Goal: Information Seeking & Learning: Find specific fact

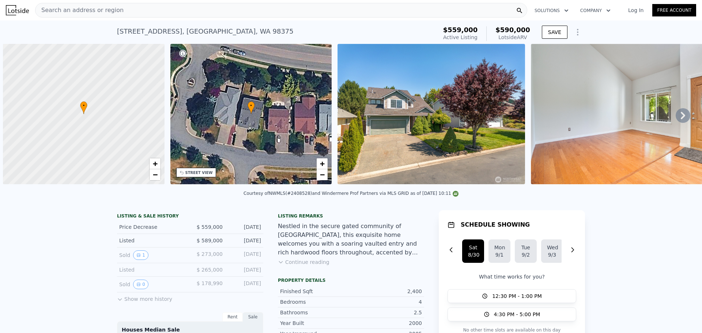
click at [192, 4] on div "Search an address or region" at bounding box center [281, 10] width 492 height 15
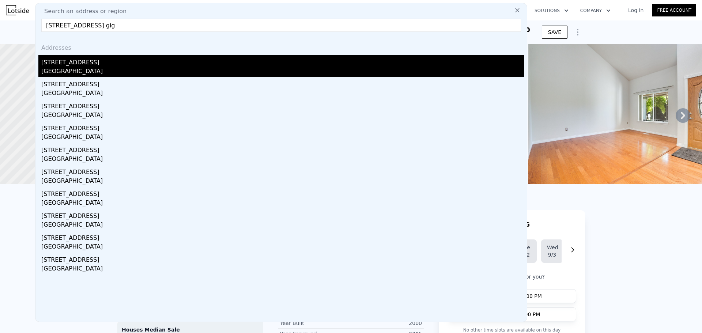
type input "[STREET_ADDRESS] gig"
click at [138, 70] on div "[GEOGRAPHIC_DATA]" at bounding box center [282, 72] width 483 height 10
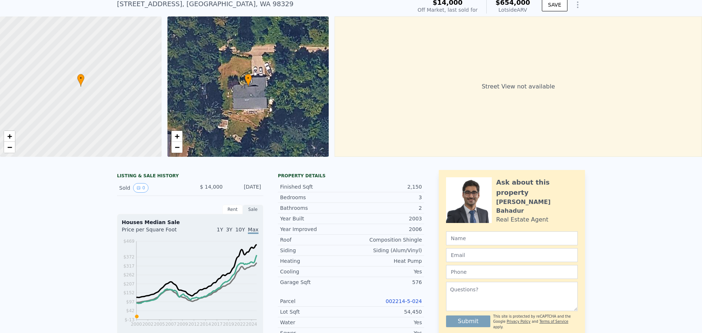
scroll to position [3, 0]
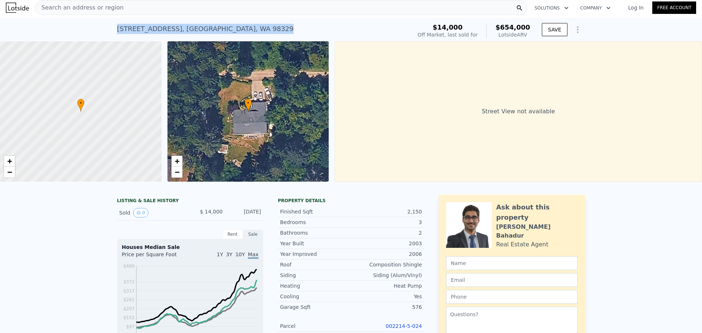
drag, startPoint x: 278, startPoint y: 37, endPoint x: 107, endPoint y: 26, distance: 171.6
click at [107, 26] on div "[STREET_ADDRESS] Sold [DATE] for $14k (~ARV $654k ) $14,000 Off Market, last so…" at bounding box center [351, 29] width 702 height 23
copy div "[STREET_ADDRESS]"
click at [165, 9] on div "Search an address or region" at bounding box center [281, 7] width 492 height 15
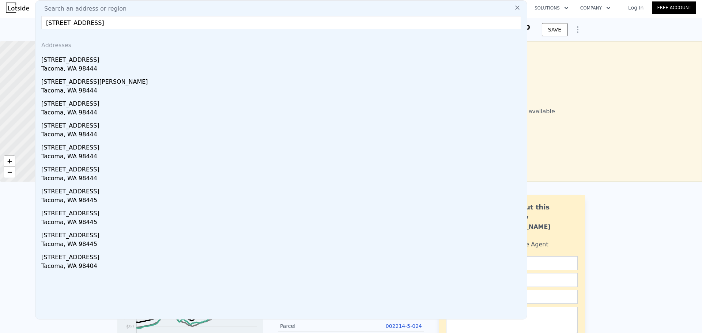
click at [181, 20] on input "[STREET_ADDRESS]" at bounding box center [281, 22] width 480 height 13
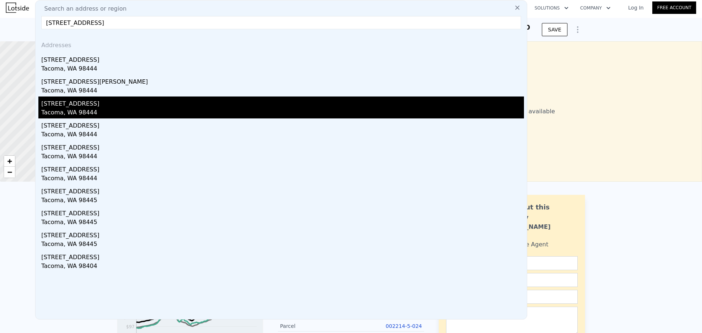
type input "[STREET_ADDRESS]"
click at [139, 111] on div "Tacoma, WA 98444" at bounding box center [282, 113] width 483 height 10
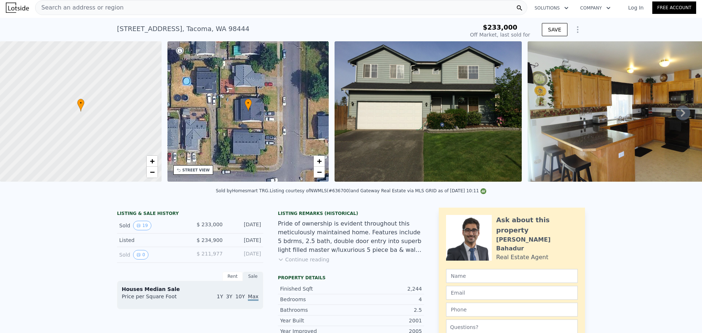
type input "-$ 248,487"
type input "$ 605,000"
type input "$ 312,672"
click at [172, 14] on div "Search an address or region" at bounding box center [281, 7] width 492 height 15
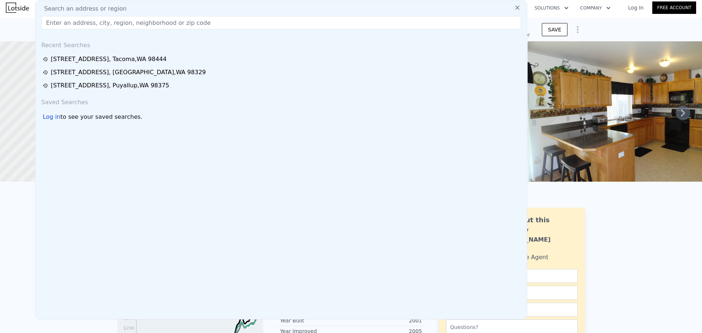
click at [172, 12] on div "Search an address or region" at bounding box center [281, 8] width 486 height 9
click at [160, 27] on input "text" at bounding box center [281, 22] width 480 height 13
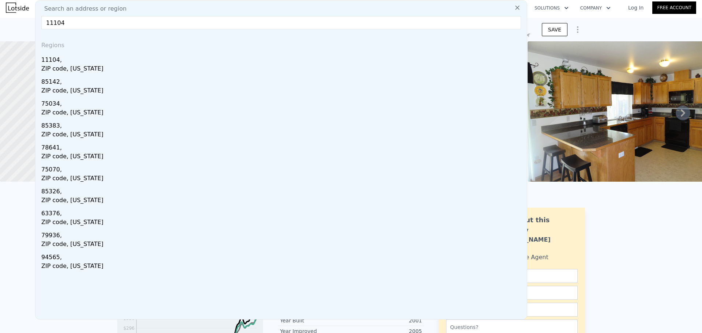
type input "11104"
drag, startPoint x: 185, startPoint y: 23, endPoint x: -121, endPoint y: 24, distance: 305.9
click at [0, 24] on html "0 We found for undefined 0 promo codes By using promo codes, you may not get ca…" at bounding box center [351, 188] width 702 height 377
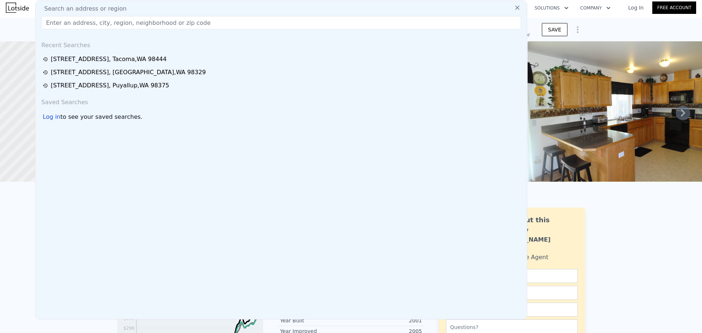
type input "6"
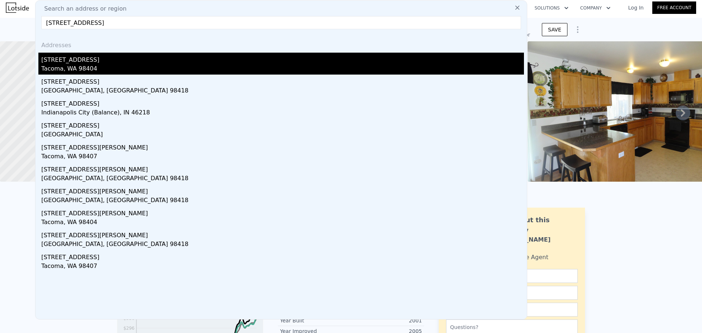
type input "[STREET_ADDRESS]"
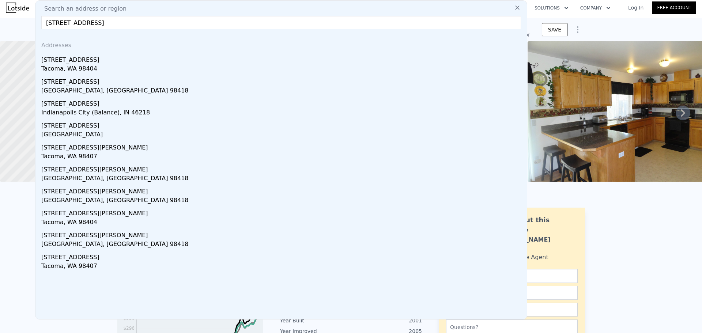
click at [107, 68] on div "Tacoma, WA 98404" at bounding box center [282, 69] width 483 height 10
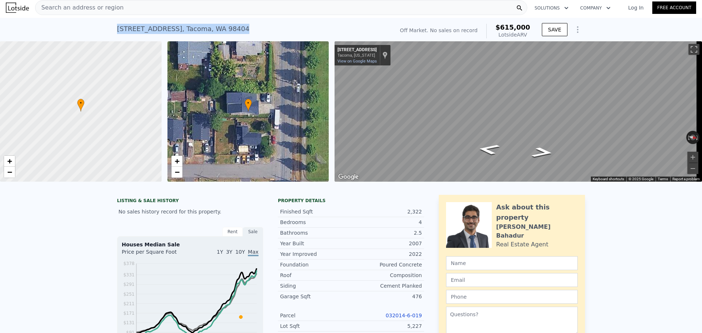
drag, startPoint x: 252, startPoint y: 24, endPoint x: 106, endPoint y: 24, distance: 146.0
click at [106, 24] on div "[STREET_ADDRESS] No sales on record (~ARV $615k ) Off Market. No sales on recor…" at bounding box center [351, 29] width 702 height 23
copy div "[STREET_ADDRESS]"
click at [131, 4] on div "Search an address or region" at bounding box center [281, 7] width 492 height 15
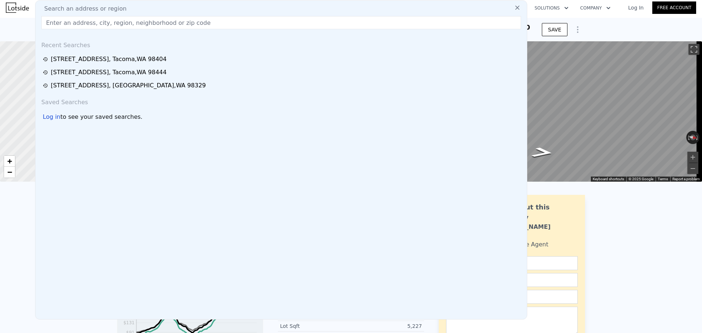
click at [123, 25] on input "text" at bounding box center [281, 22] width 480 height 13
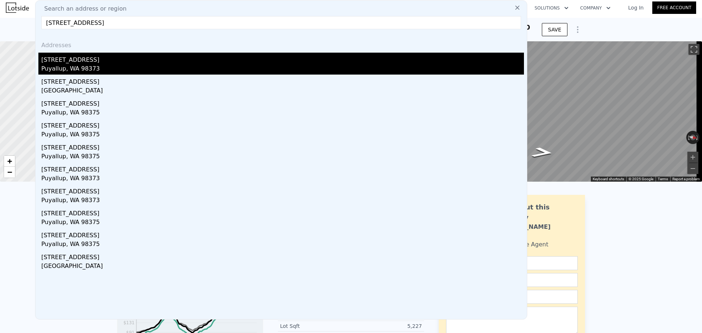
type input "[STREET_ADDRESS]"
click at [151, 66] on div "Puyallup, WA 98373" at bounding box center [282, 69] width 483 height 10
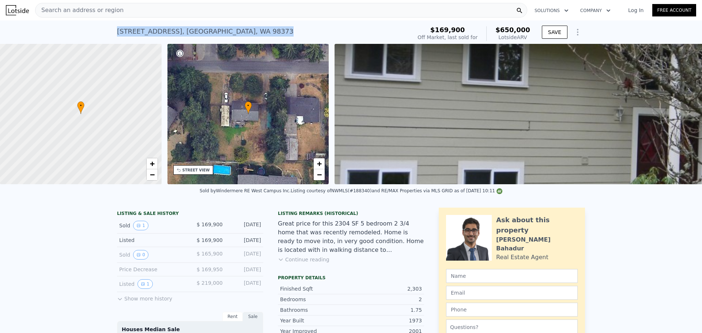
drag, startPoint x: 244, startPoint y: 29, endPoint x: 136, endPoint y: 27, distance: 108.3
click at [101, 31] on div "[STREET_ADDRESS] Sold [DATE] for $169,900 (~ARV $650k ) $169,900 Off Market, la…" at bounding box center [351, 31] width 702 height 23
copy div "[STREET_ADDRESS]"
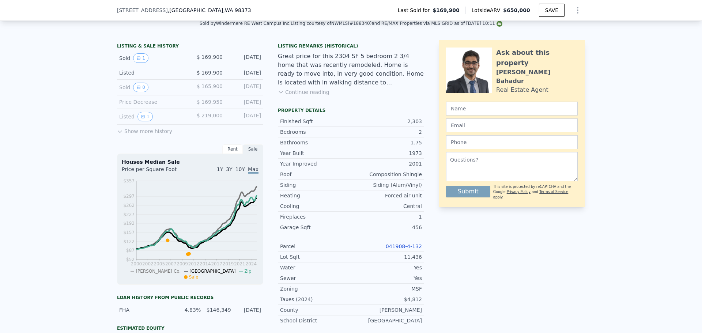
scroll to position [49, 0]
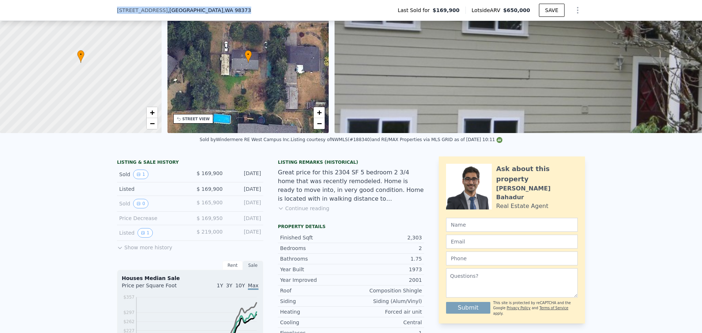
drag, startPoint x: 220, startPoint y: 11, endPoint x: 90, endPoint y: 13, distance: 129.2
click at [90, 13] on div "[STREET_ADDRESS] Last Sold for $169,900 Lotside ARV $650,000 SAVE" at bounding box center [351, 10] width 702 height 21
copy div "[STREET_ADDRESS]"
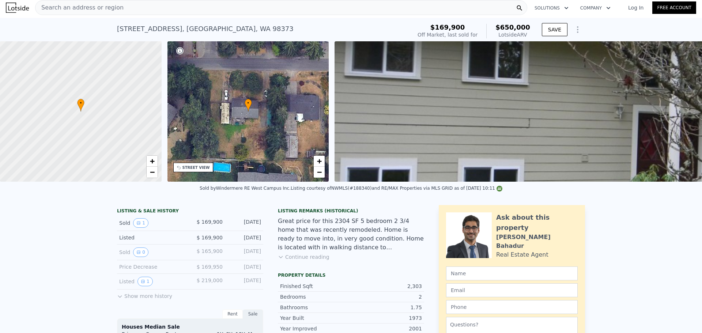
scroll to position [0, 0]
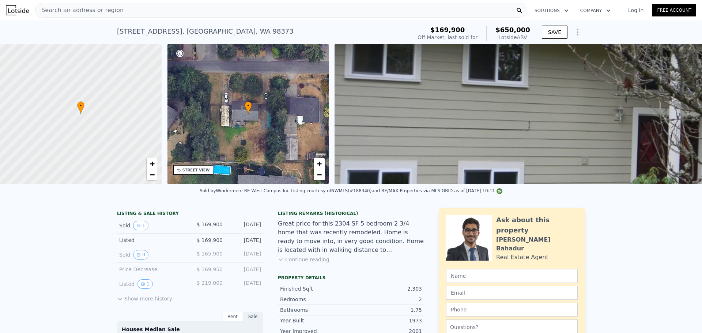
click at [159, 12] on div "Search an address or region" at bounding box center [281, 10] width 492 height 15
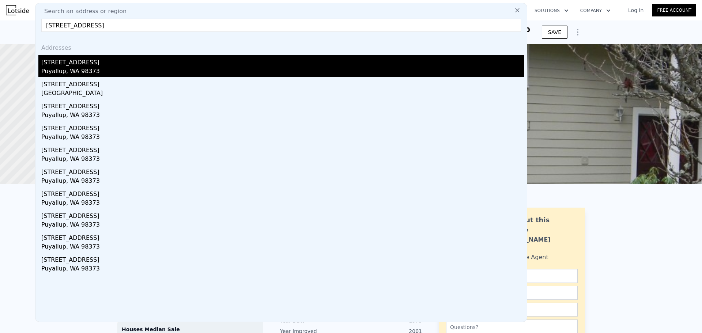
type input "[STREET_ADDRESS]"
click at [146, 62] on div "[STREET_ADDRESS]" at bounding box center [282, 61] width 483 height 12
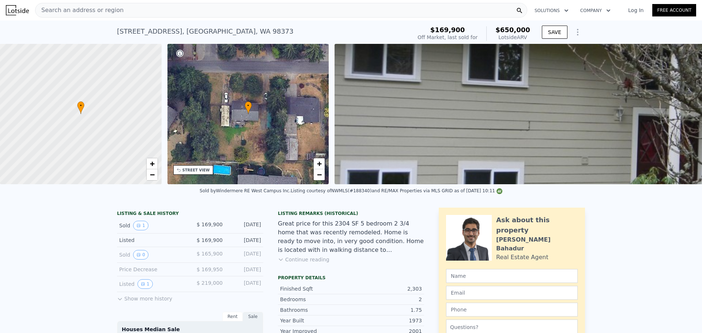
click at [202, 13] on div "Search an address or region" at bounding box center [281, 10] width 492 height 15
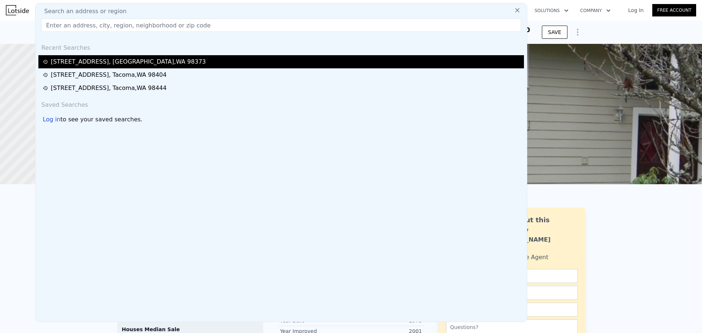
paste input "[STREET_ADDRESS]"
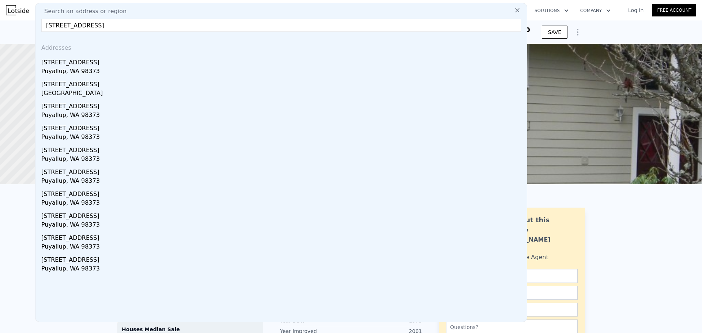
click at [212, 19] on input "[STREET_ADDRESS]" at bounding box center [281, 25] width 480 height 13
type input "[STREET_ADDRESS]"
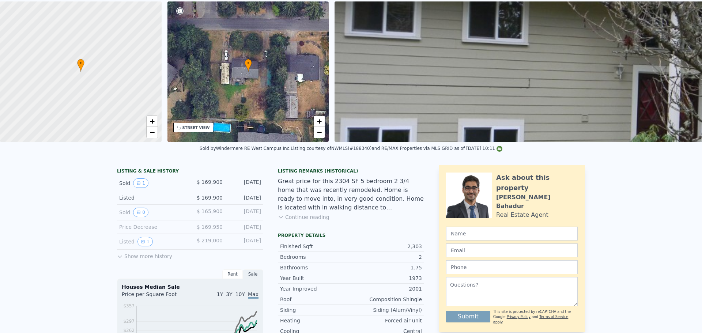
scroll to position [3, 0]
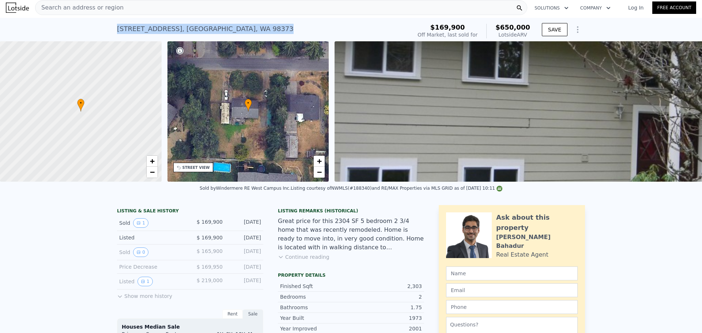
drag, startPoint x: 243, startPoint y: 29, endPoint x: 102, endPoint y: 27, distance: 141.2
click at [102, 27] on div "[STREET_ADDRESS] Sold [DATE] for $169,900 (~ARV $650k ) $169,900 Off Market, la…" at bounding box center [351, 29] width 702 height 23
click at [306, 20] on div "[STREET_ADDRESS] Sold [DATE] for $169,900 (~ARV $650k ) $169,900 Off Market, la…" at bounding box center [351, 29] width 468 height 23
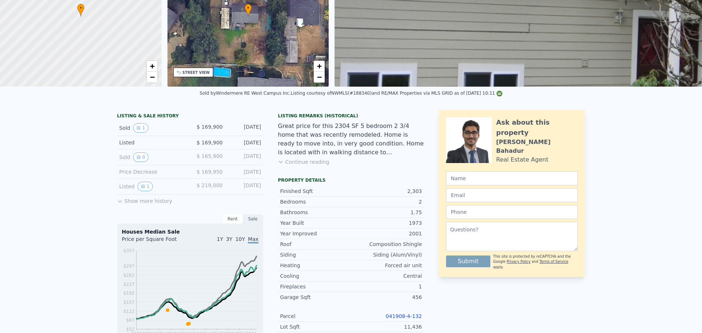
scroll to position [0, 0]
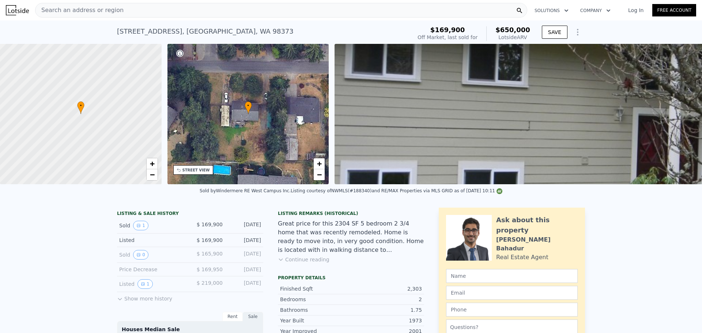
click at [255, 106] on div "• + −" at bounding box center [249, 114] width 162 height 140
click at [264, 134] on div "• + −" at bounding box center [249, 114] width 162 height 140
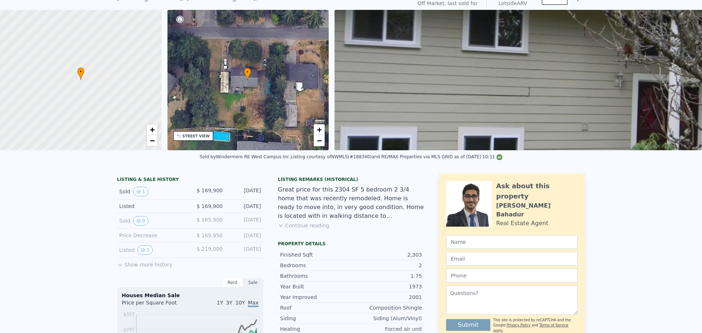
scroll to position [3, 0]
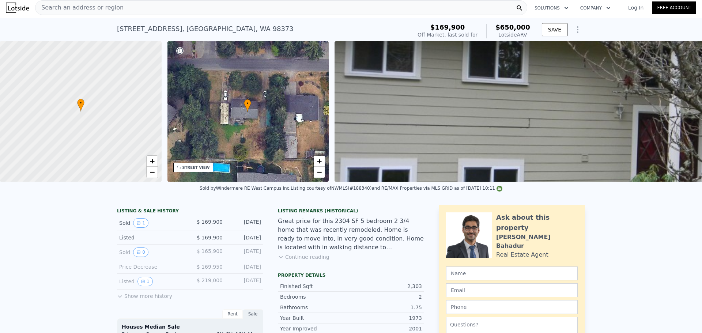
click at [153, 5] on div "Search an address or region" at bounding box center [281, 7] width 492 height 15
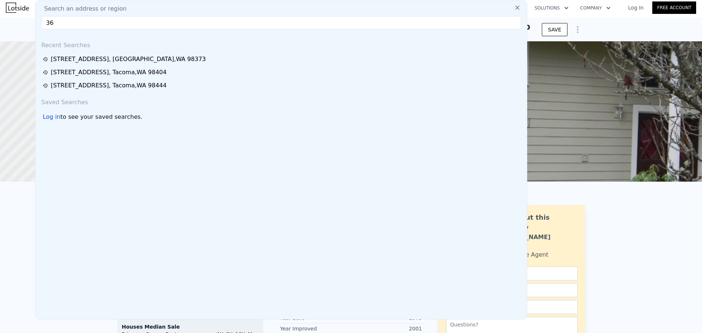
type input "362"
type input "20550"
type input "$ 648,000"
type input "$ 416,999"
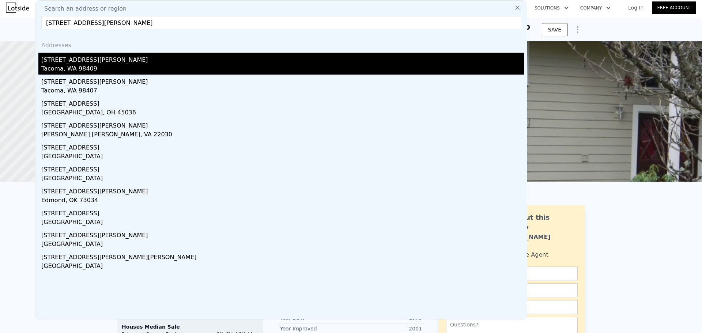
type input "[STREET_ADDRESS][PERSON_NAME]"
click at [119, 69] on div "Tacoma, WA 98409" at bounding box center [282, 69] width 483 height 10
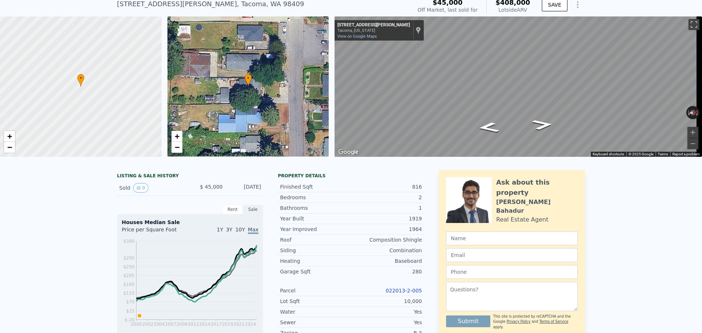
scroll to position [3, 0]
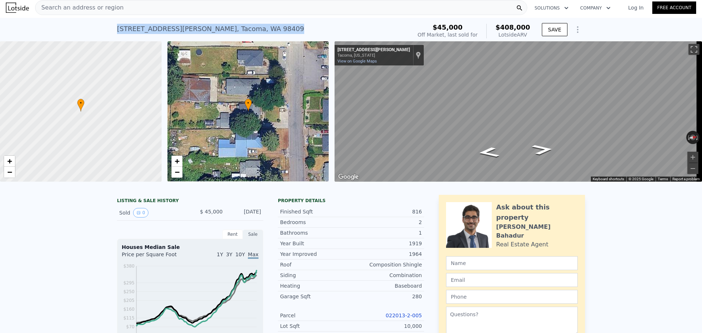
drag, startPoint x: 256, startPoint y: 33, endPoint x: 108, endPoint y: 35, distance: 147.8
click at [109, 35] on div "[STREET_ADDRESS][PERSON_NAME] Sold [DATE] for $45k (~ARV $408k ) $45,000 Off Ma…" at bounding box center [351, 29] width 702 height 23
copy div "[STREET_ADDRESS][PERSON_NAME]"
click at [488, 147] on icon "Go South, S Mason Ave" at bounding box center [489, 147] width 42 height 16
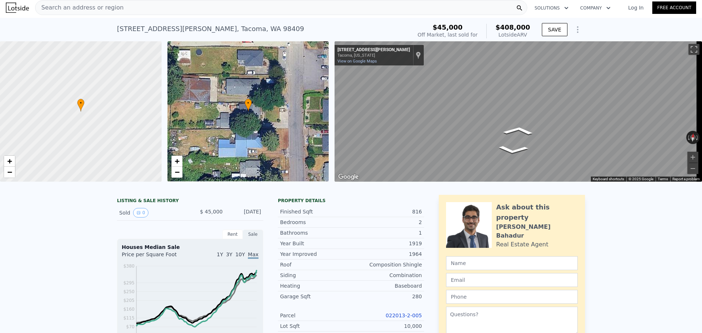
click at [285, 76] on div "• + − • + − ← Move left → Move right ↑ Move up ↓ Move down + Zoom in - Zoom out…" at bounding box center [351, 111] width 702 height 140
click at [135, 1] on div "Search an address or region" at bounding box center [281, 7] width 492 height 15
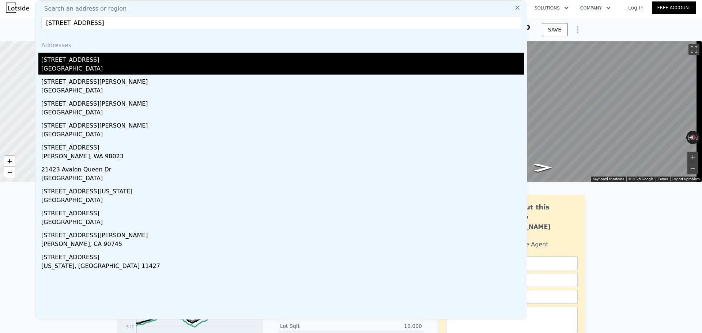
type input "[STREET_ADDRESS]"
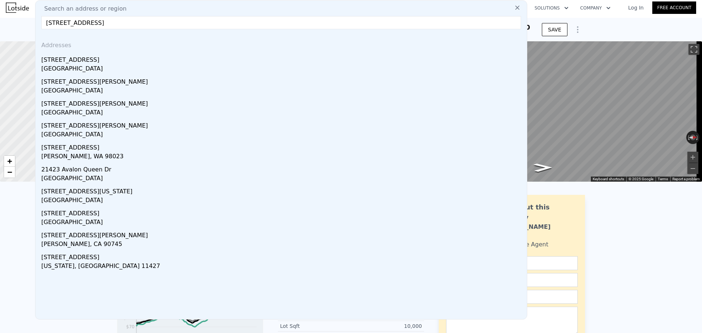
drag, startPoint x: 121, startPoint y: 65, endPoint x: 125, endPoint y: 69, distance: 6.5
click at [124, 68] on div "[GEOGRAPHIC_DATA]" at bounding box center [282, 69] width 483 height 10
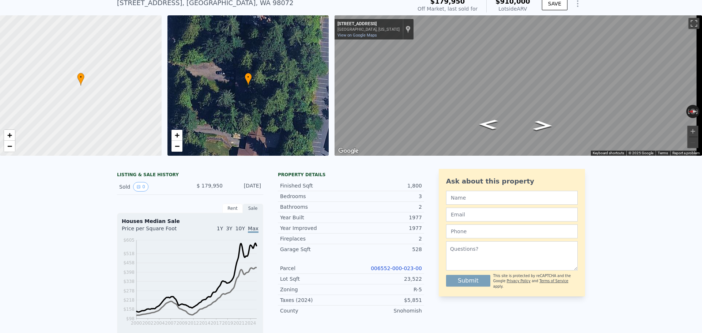
scroll to position [3, 0]
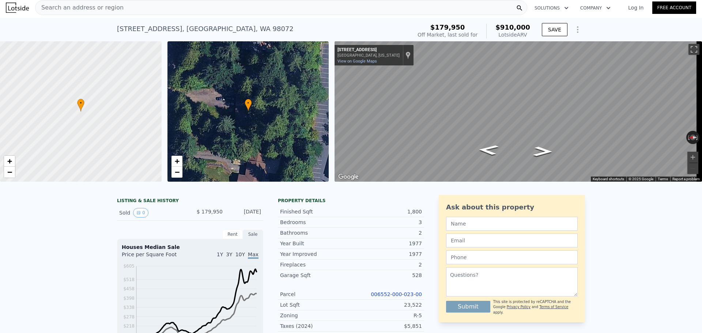
click at [544, 161] on div "Map" at bounding box center [519, 111] width 368 height 140
click at [546, 156] on icon "Go South, 82nd Ave SE" at bounding box center [543, 152] width 36 height 15
drag, startPoint x: 275, startPoint y: 30, endPoint x: 111, endPoint y: 37, distance: 164.4
click at [111, 37] on div "[STREET_ADDRESS] Sold [DATE] for $179,950 (~ARV $910k ) $179,950 Off Market, la…" at bounding box center [351, 29] width 702 height 23
copy div "[STREET_ADDRESS]"
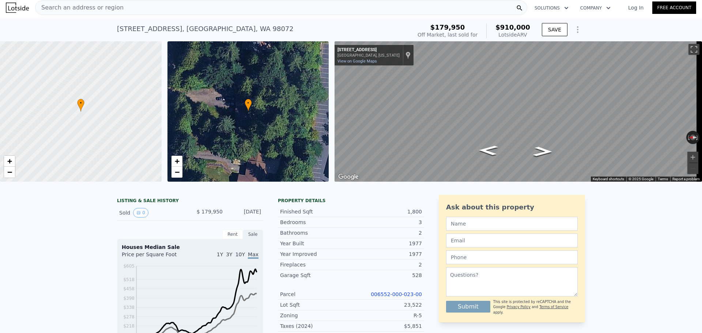
drag, startPoint x: 129, startPoint y: 0, endPoint x: 42, endPoint y: 7, distance: 86.6
click at [42, 7] on span "Search an address or region" at bounding box center [79, 7] width 88 height 9
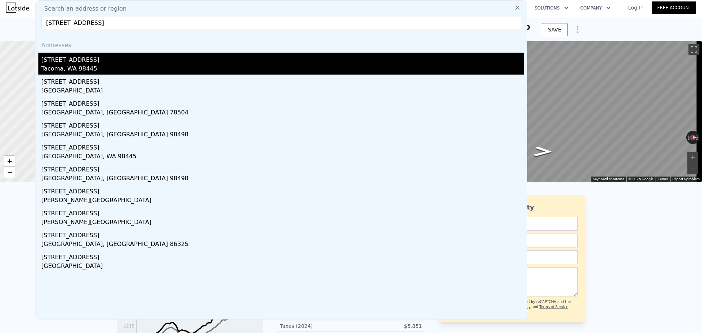
type input "[STREET_ADDRESS]"
click at [172, 62] on div "[STREET_ADDRESS]" at bounding box center [282, 59] width 483 height 12
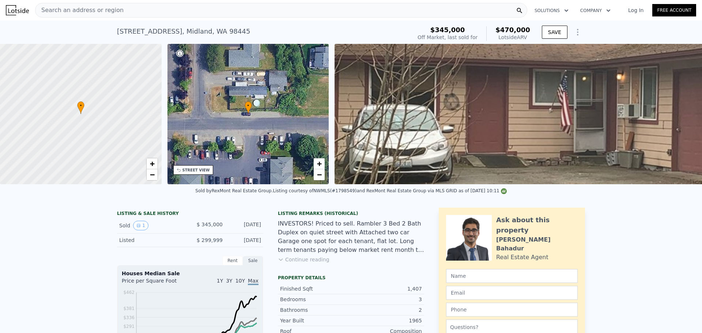
click at [316, 263] on button "Continue reading" at bounding box center [304, 259] width 52 height 7
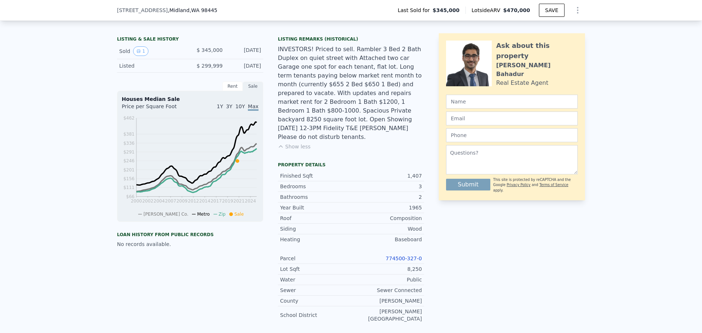
scroll to position [47, 0]
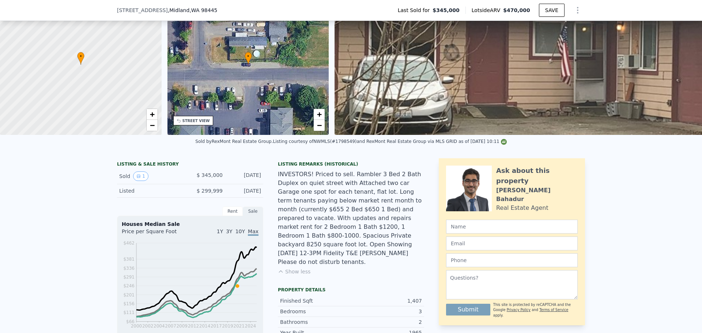
drag, startPoint x: 247, startPoint y: 162, endPoint x: 235, endPoint y: 163, distance: 11.7
click at [235, 163] on div "LISTING & SALE HISTORY Sold 1 $ 345,000 [DATE] Listed $ 299,999 [DATE] Rent Sal…" at bounding box center [351, 320] width 702 height 335
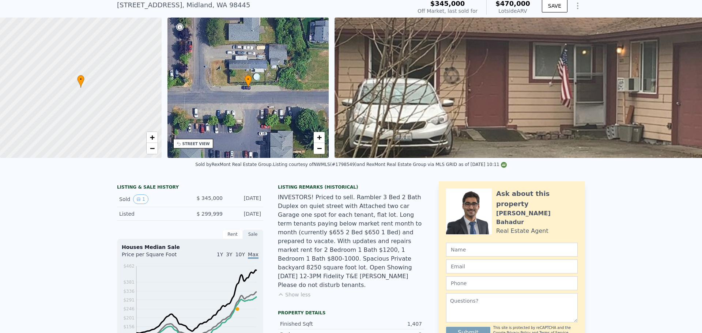
scroll to position [3, 0]
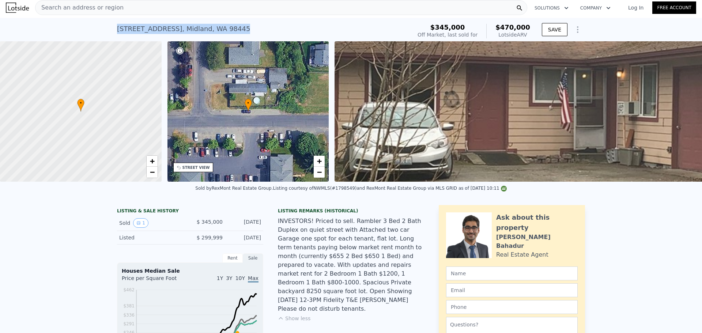
drag, startPoint x: 250, startPoint y: 22, endPoint x: 107, endPoint y: 36, distance: 143.7
click at [107, 36] on div "[STREET_ADDRESS] Sold [DATE] for $345k (~ARV $470k ) $345,000 Off Market, last …" at bounding box center [351, 29] width 702 height 23
copy div "[STREET_ADDRESS]"
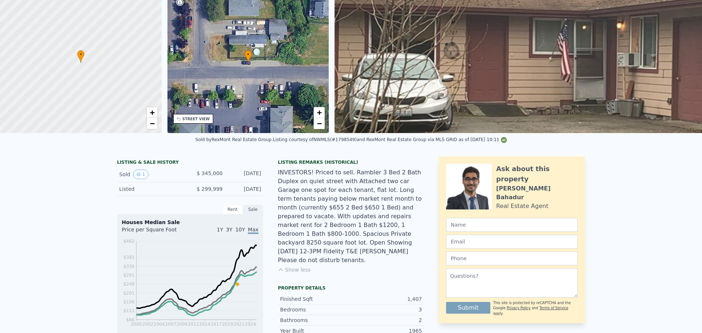
scroll to position [0, 0]
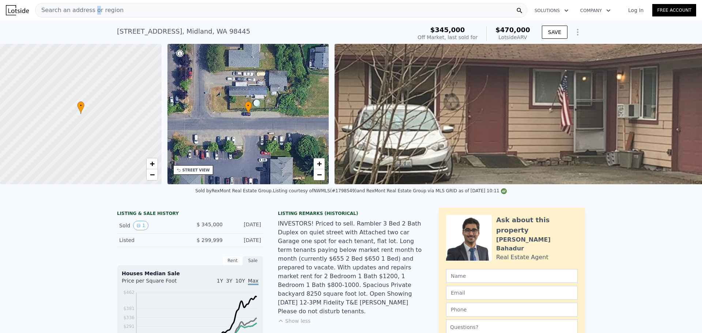
click at [91, 5] on div "Search an address or region" at bounding box center [79, 10] width 88 height 14
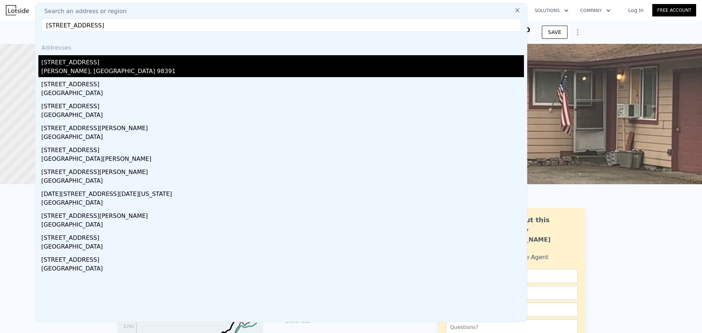
type input "[STREET_ADDRESS]"
click at [140, 72] on div "[PERSON_NAME], [GEOGRAPHIC_DATA] 98391" at bounding box center [282, 72] width 483 height 10
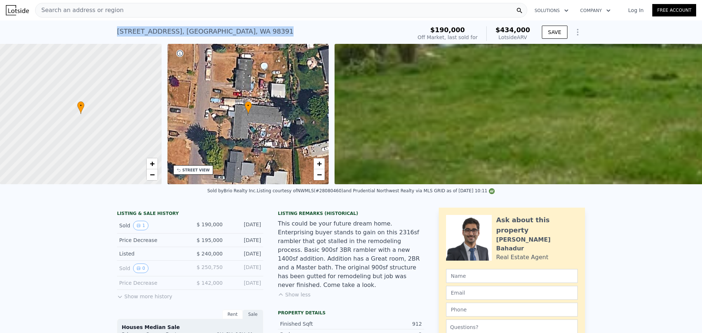
drag, startPoint x: 265, startPoint y: 29, endPoint x: 85, endPoint y: 34, distance: 180.1
click at [85, 34] on div "[STREET_ADDRESS] Sold [DATE] for $190k (~ARV $434k ) $190,000 Off Market, last …" at bounding box center [351, 31] width 702 height 23
copy div "[STREET_ADDRESS]"
